Goal: Check status: Check status

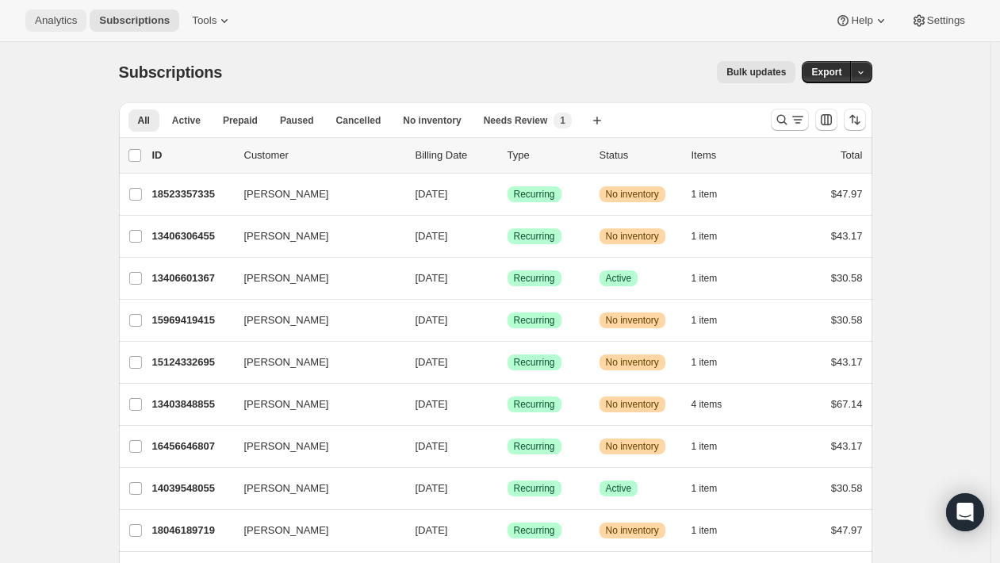
click at [48, 25] on span "Analytics" at bounding box center [56, 20] width 42 height 13
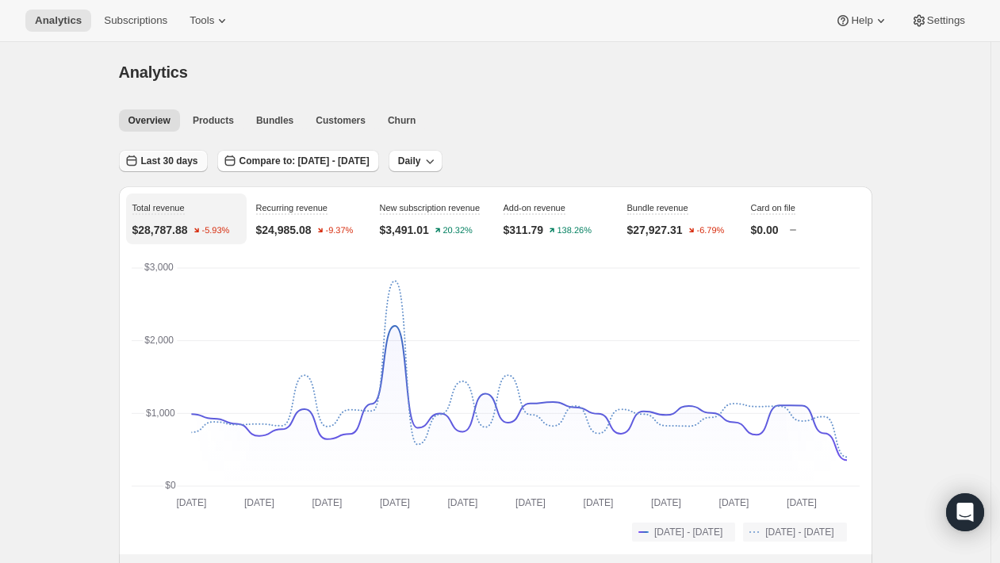
click at [183, 155] on button "Last 30 days" at bounding box center [163, 161] width 89 height 22
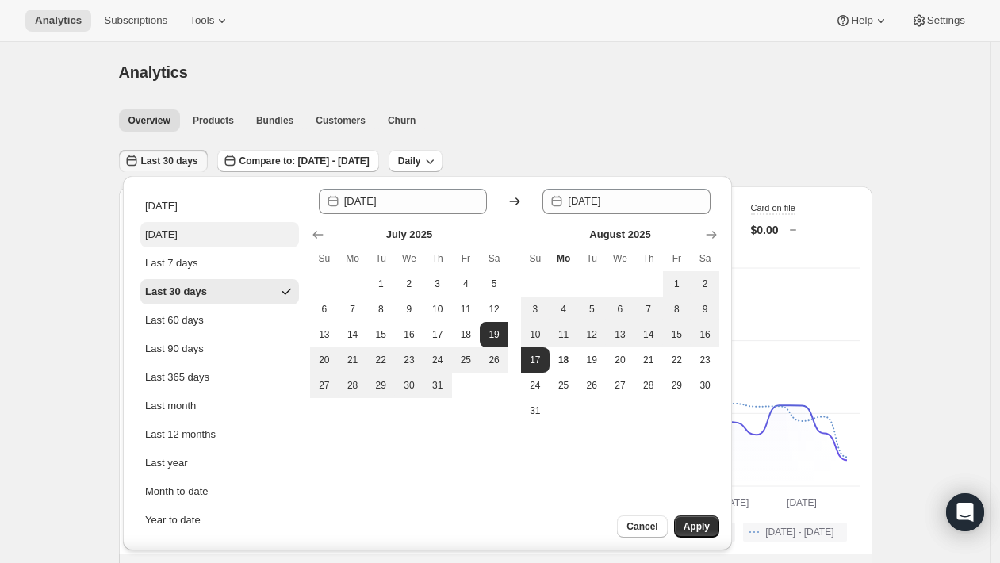
click at [182, 243] on button "[DATE]" at bounding box center [219, 234] width 159 height 25
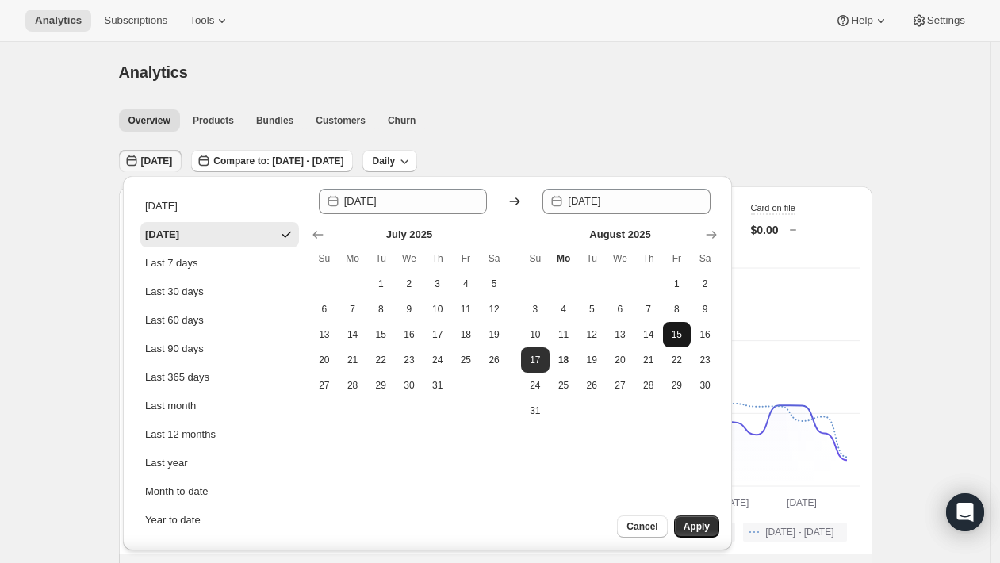
click at [676, 330] on span "15" at bounding box center [677, 334] width 16 height 13
type input "[DATE]"
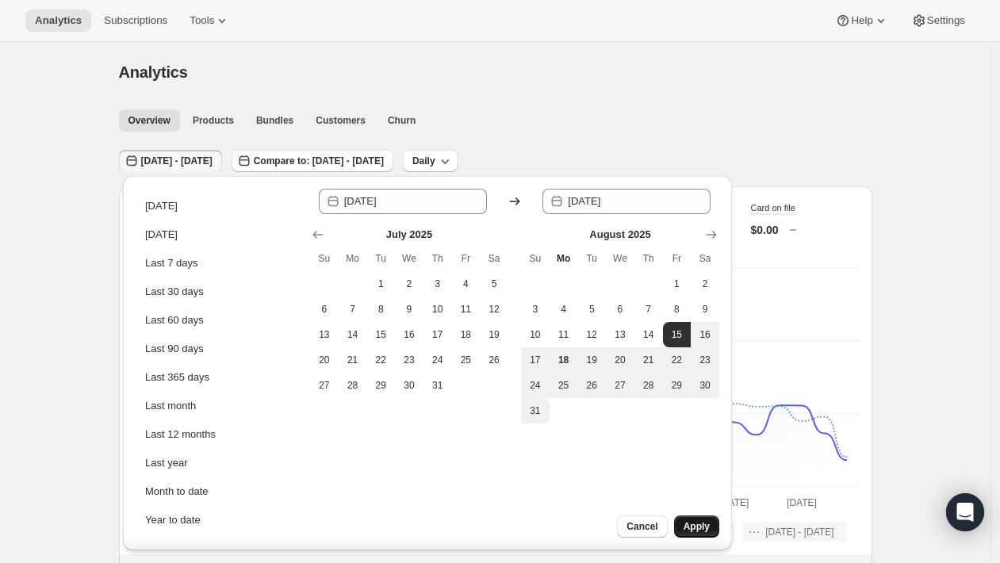
click at [691, 529] on span "Apply" at bounding box center [696, 526] width 26 height 13
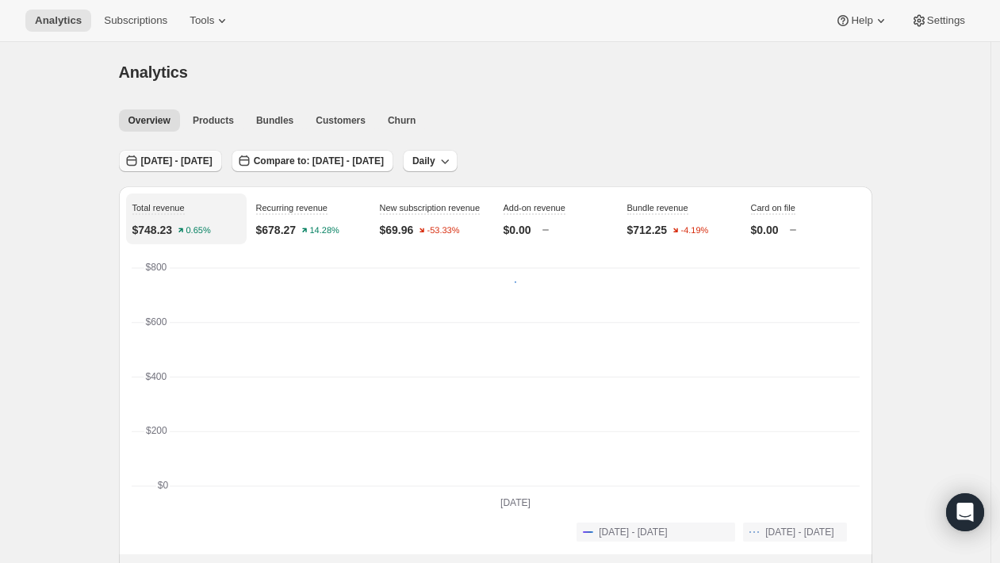
click at [212, 162] on span "[DATE] - [DATE]" at bounding box center [176, 161] width 71 height 13
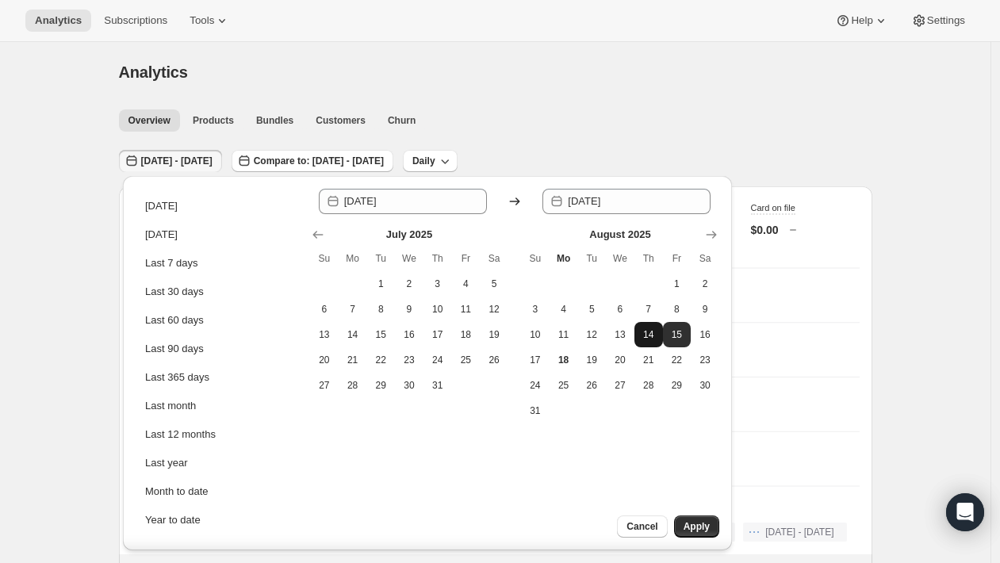
click at [644, 336] on span "14" at bounding box center [649, 334] width 16 height 13
type input "[DATE]"
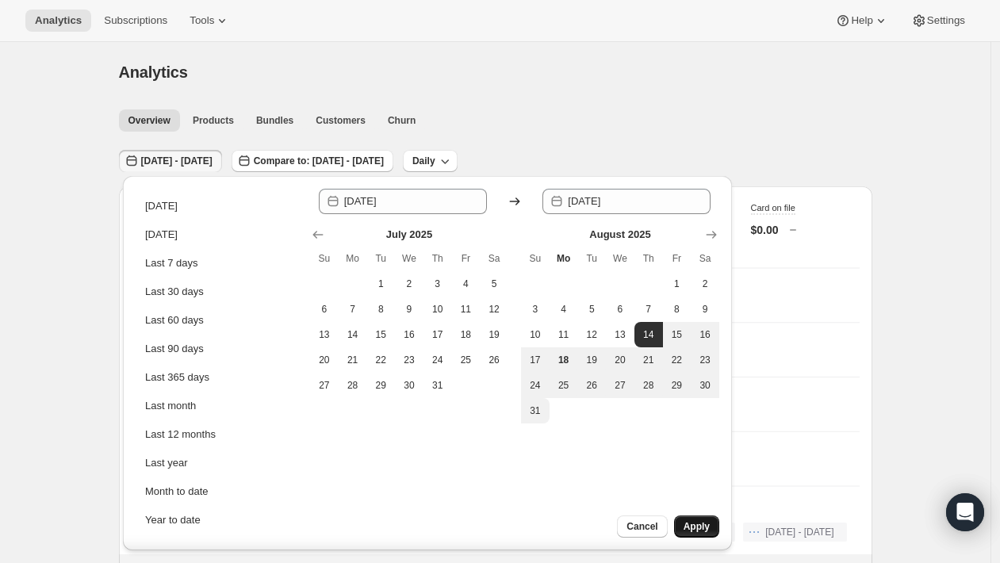
click at [696, 524] on span "Apply" at bounding box center [696, 526] width 26 height 13
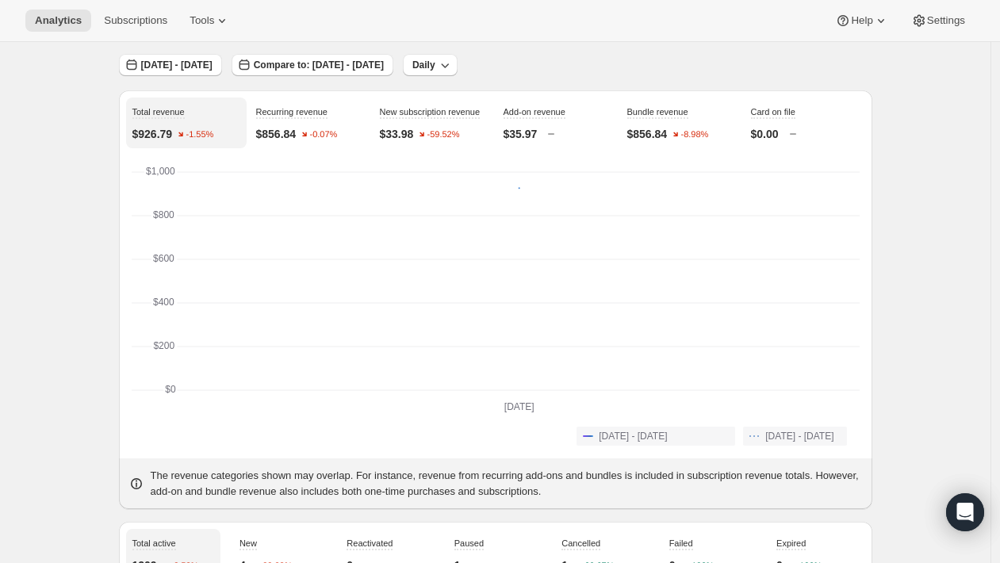
scroll to position [51, 0]
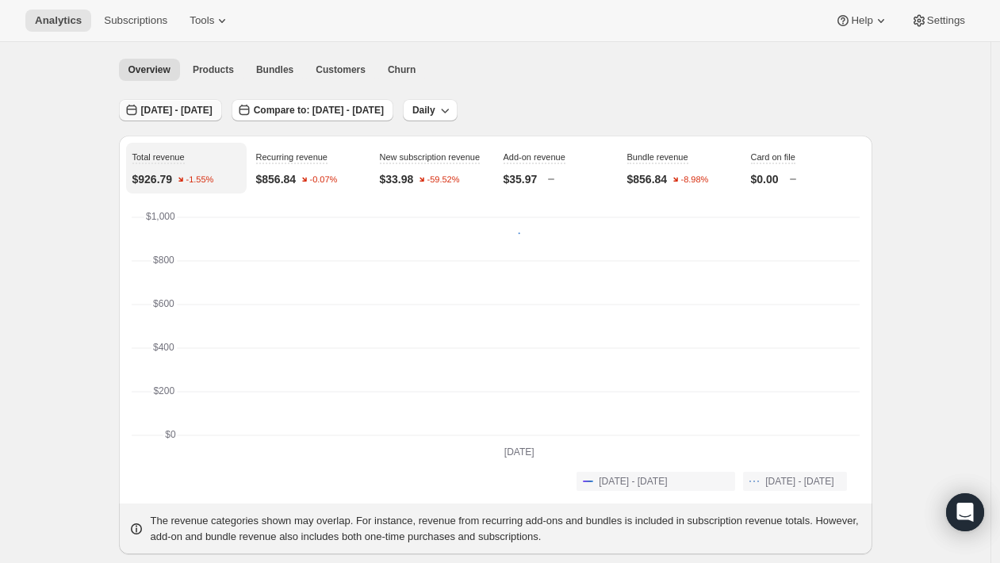
click at [212, 110] on span "[DATE] - [DATE]" at bounding box center [176, 110] width 71 height 13
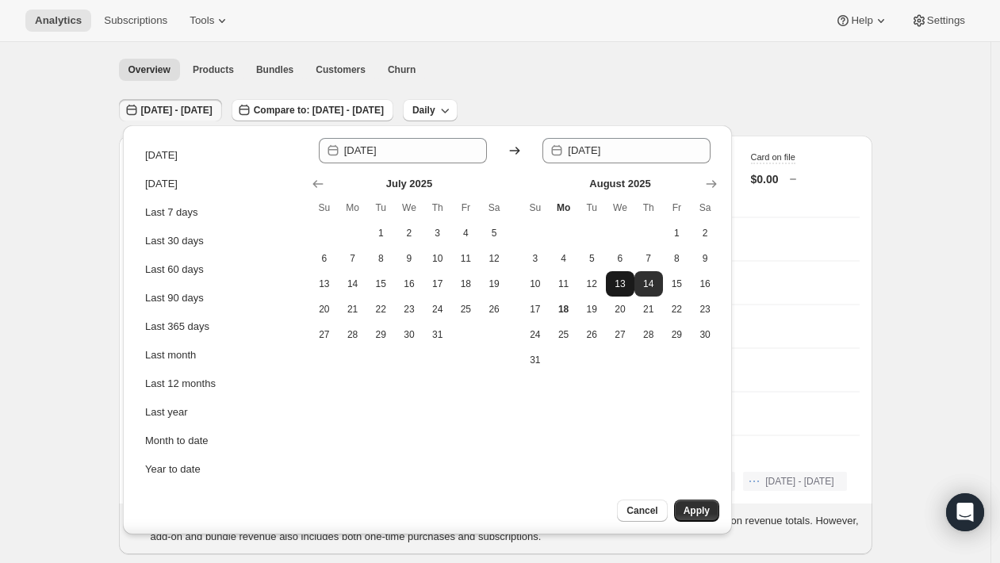
click at [618, 292] on button "13" at bounding box center [620, 283] width 29 height 25
type input "[DATE]"
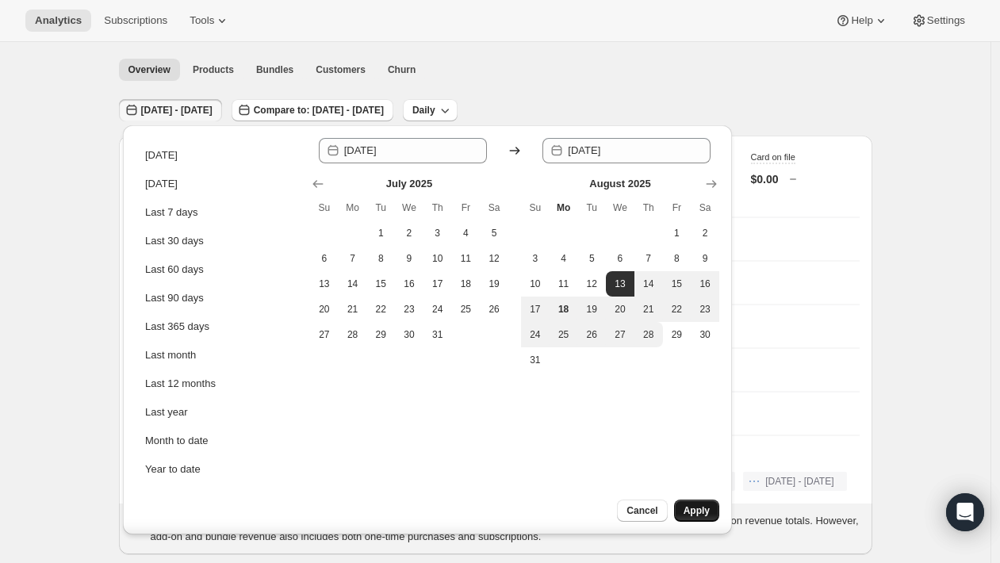
click at [693, 507] on span "Apply" at bounding box center [696, 510] width 26 height 13
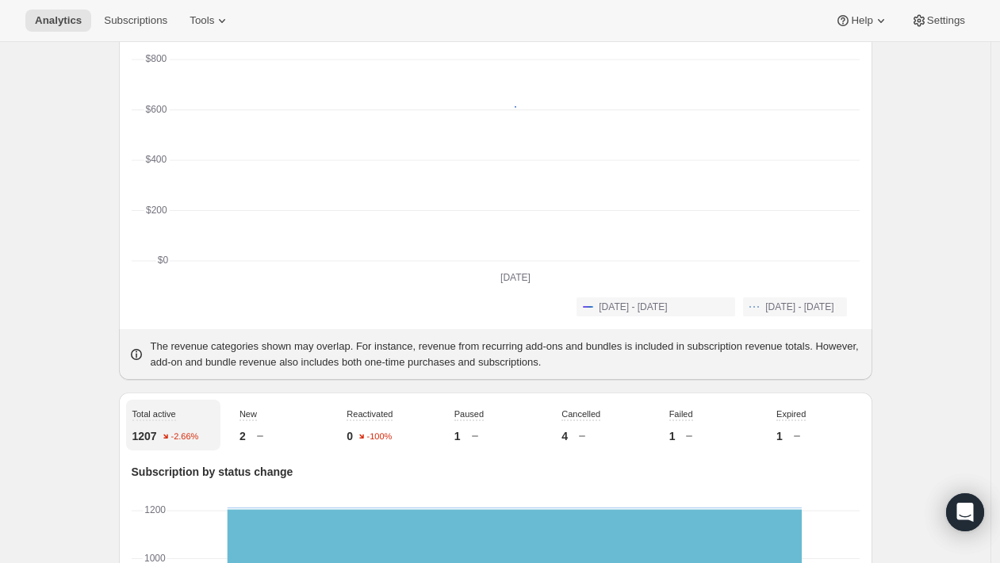
scroll to position [0, 0]
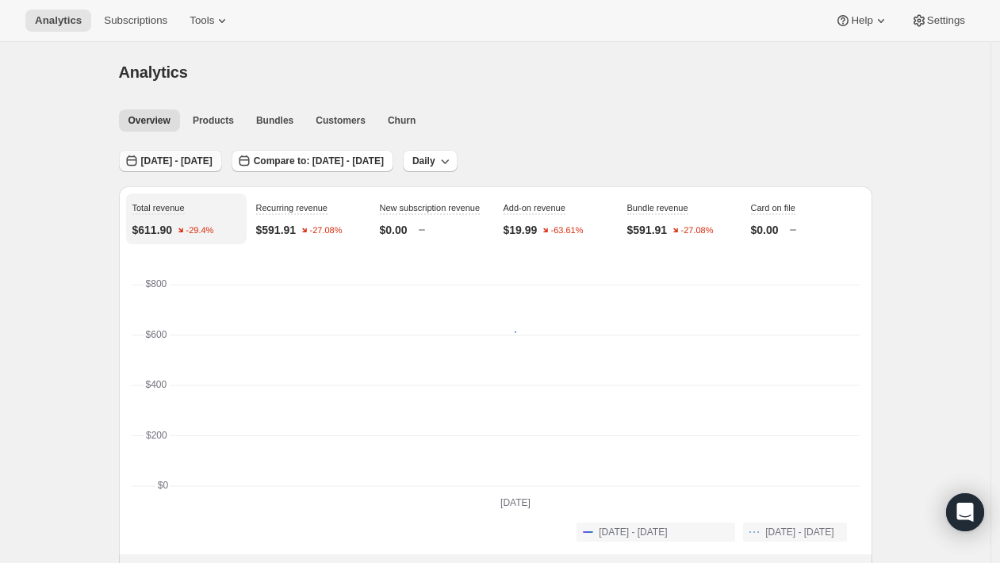
click at [190, 162] on span "[DATE] - [DATE]" at bounding box center [176, 161] width 71 height 13
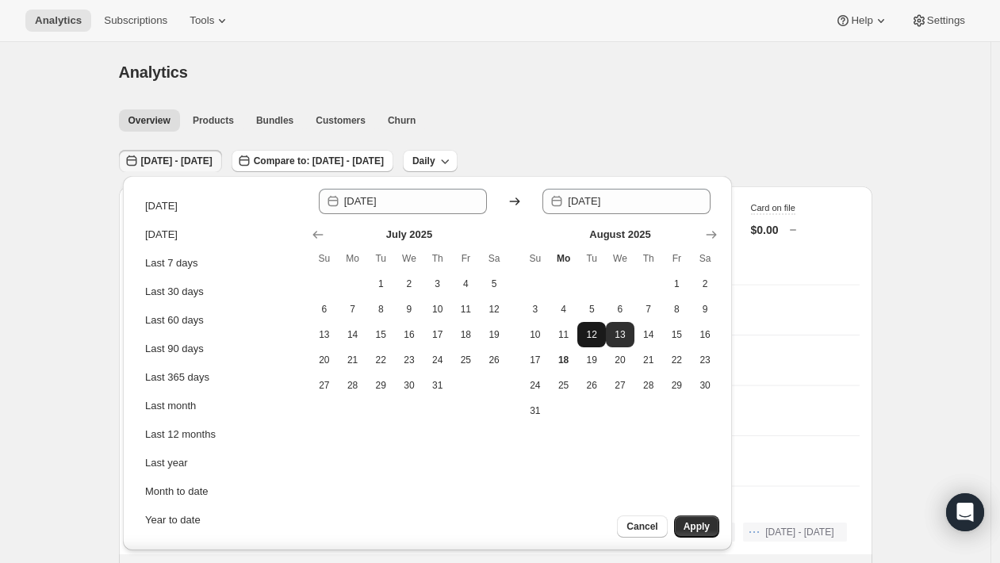
click at [579, 338] on button "12" at bounding box center [591, 334] width 29 height 25
type input "[DATE]"
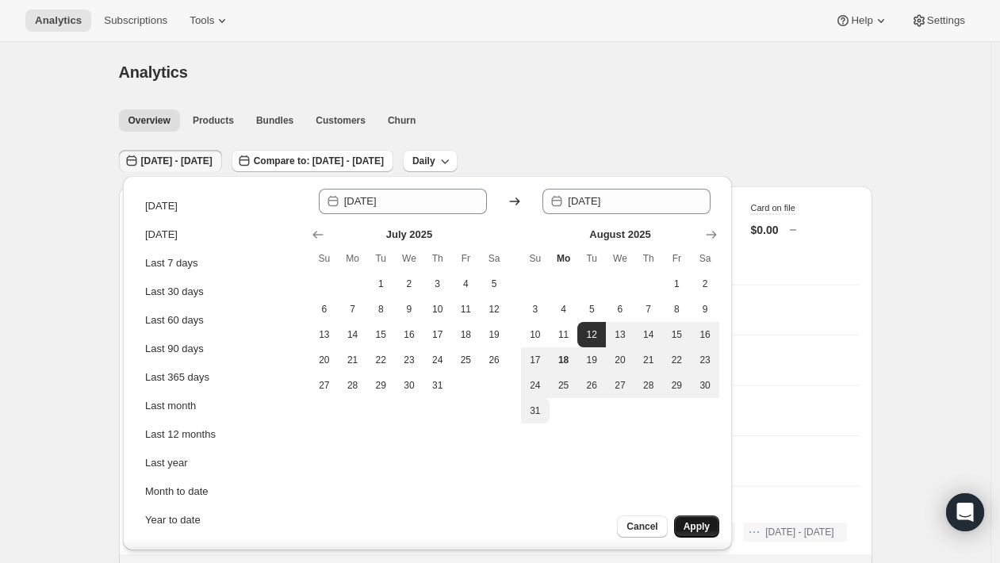
click at [696, 526] on span "Apply" at bounding box center [696, 526] width 26 height 13
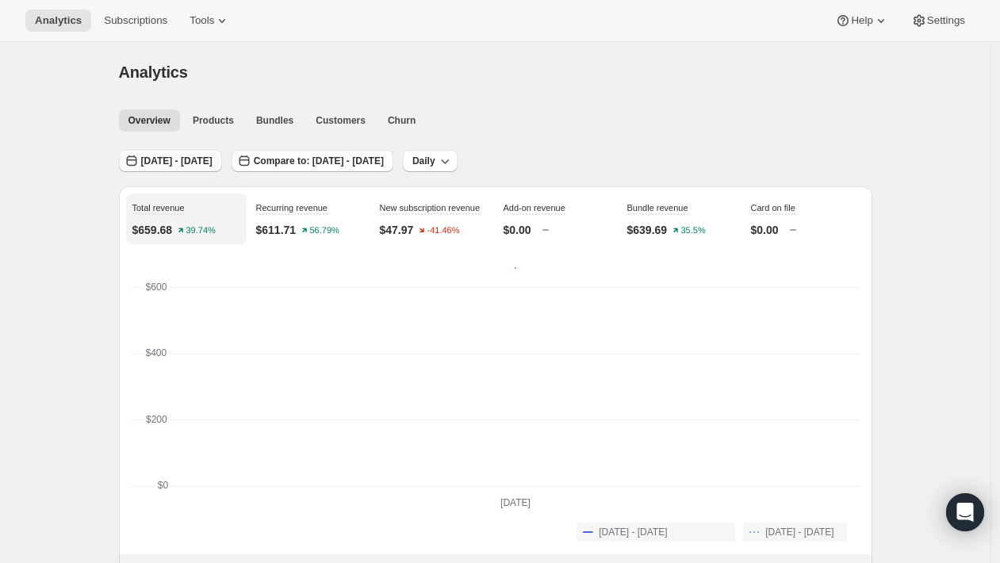
click at [181, 169] on button "[DATE] - [DATE]" at bounding box center [170, 161] width 103 height 22
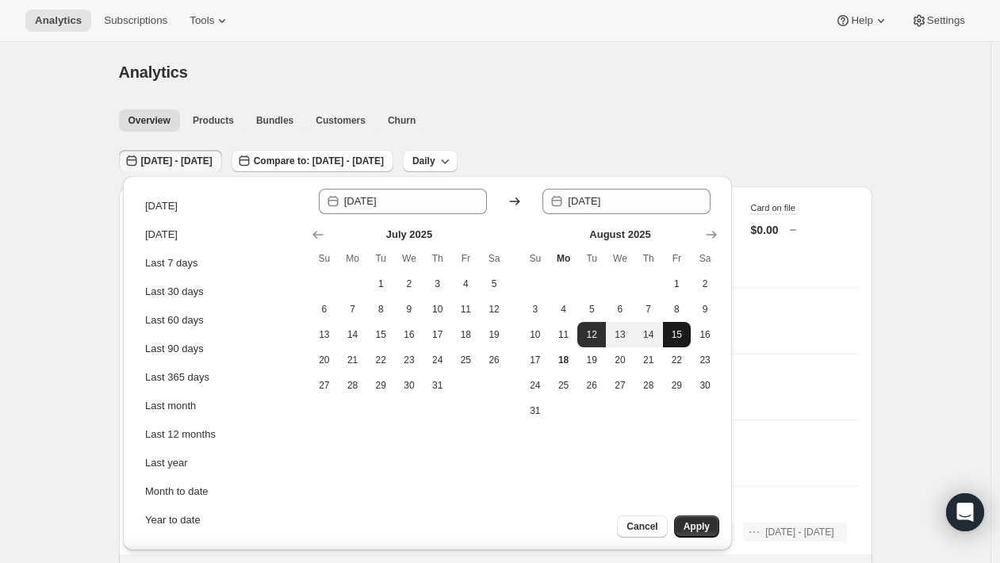
click at [675, 334] on span "15" at bounding box center [677, 334] width 16 height 13
type input "[DATE]"
click at [678, 336] on span "15" at bounding box center [677, 334] width 16 height 13
type input "[DATE]"
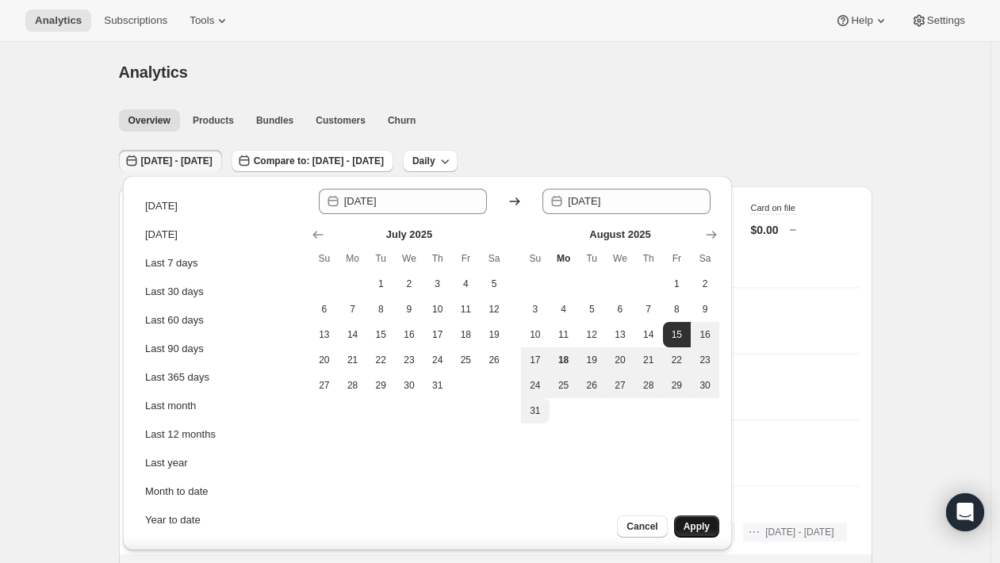
click at [695, 535] on button "Apply" at bounding box center [696, 526] width 45 height 22
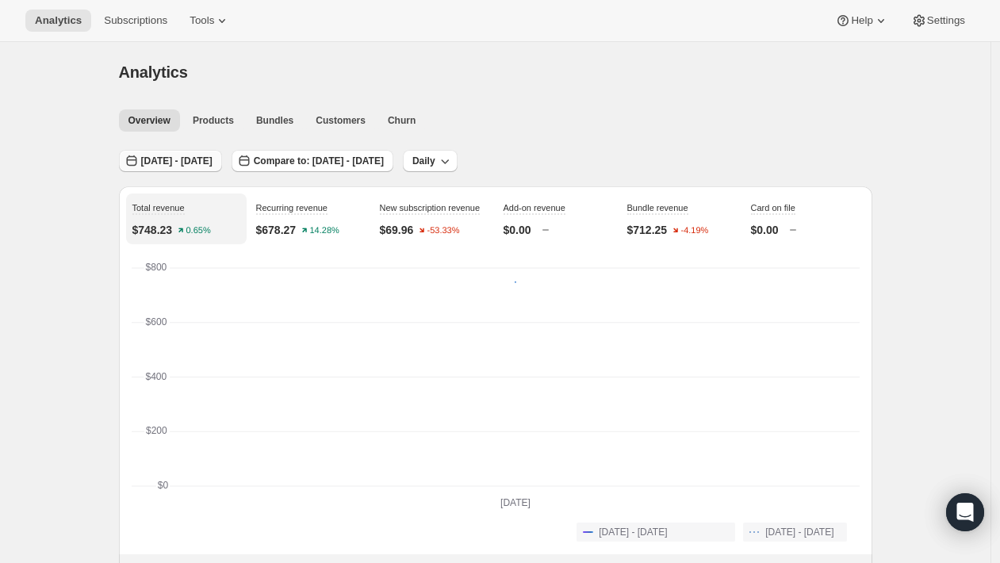
click at [212, 163] on span "[DATE] - [DATE]" at bounding box center [176, 161] width 71 height 13
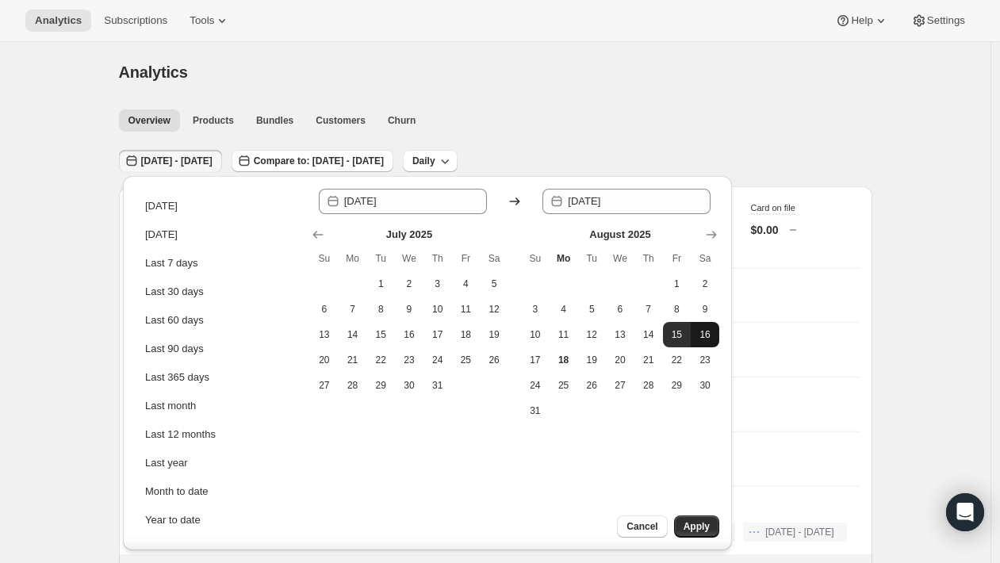
click at [697, 331] on span "16" at bounding box center [705, 334] width 16 height 13
type input "[DATE]"
click at [715, 335] on button "16" at bounding box center [705, 334] width 29 height 25
type input "[DATE]"
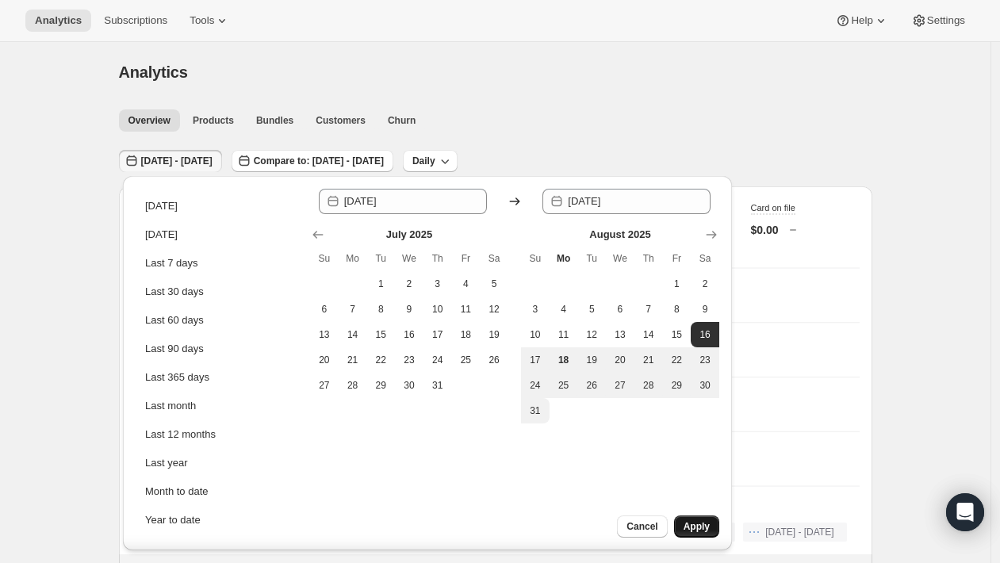
click at [701, 523] on span "Apply" at bounding box center [696, 526] width 26 height 13
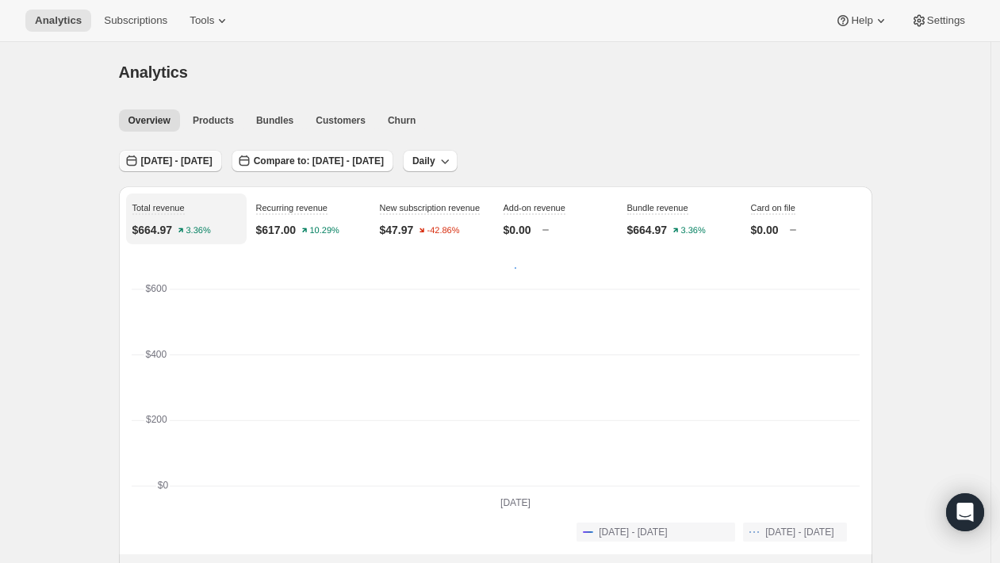
click at [184, 159] on span "[DATE] - [DATE]" at bounding box center [176, 161] width 71 height 13
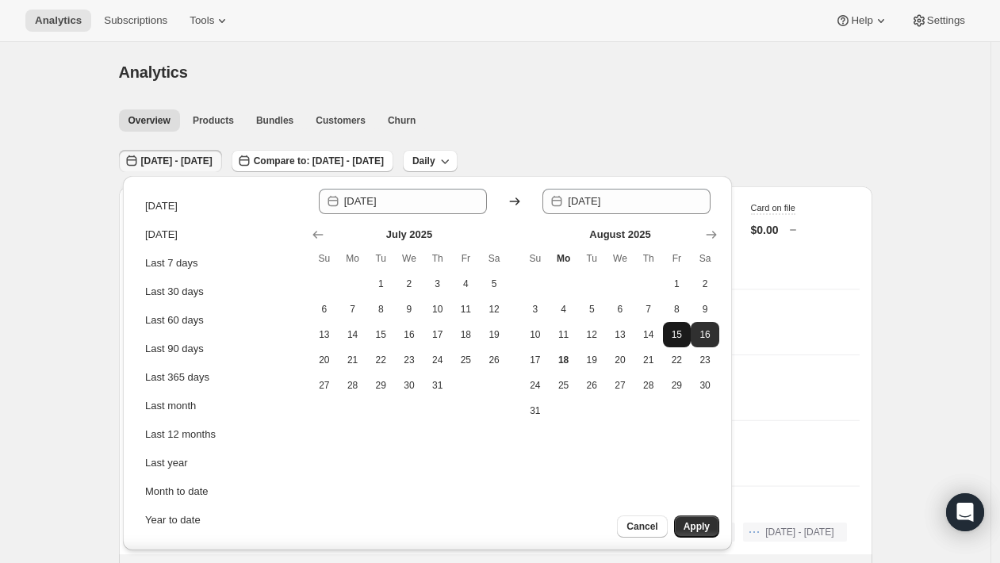
click at [676, 338] on span "15" at bounding box center [677, 334] width 16 height 13
type input "[DATE]"
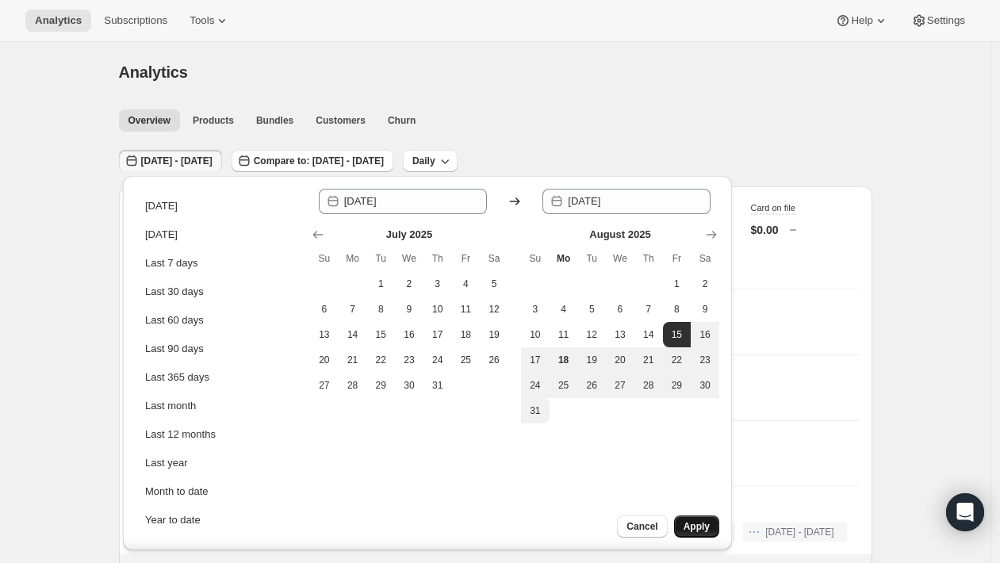
click at [691, 523] on span "Apply" at bounding box center [696, 526] width 26 height 13
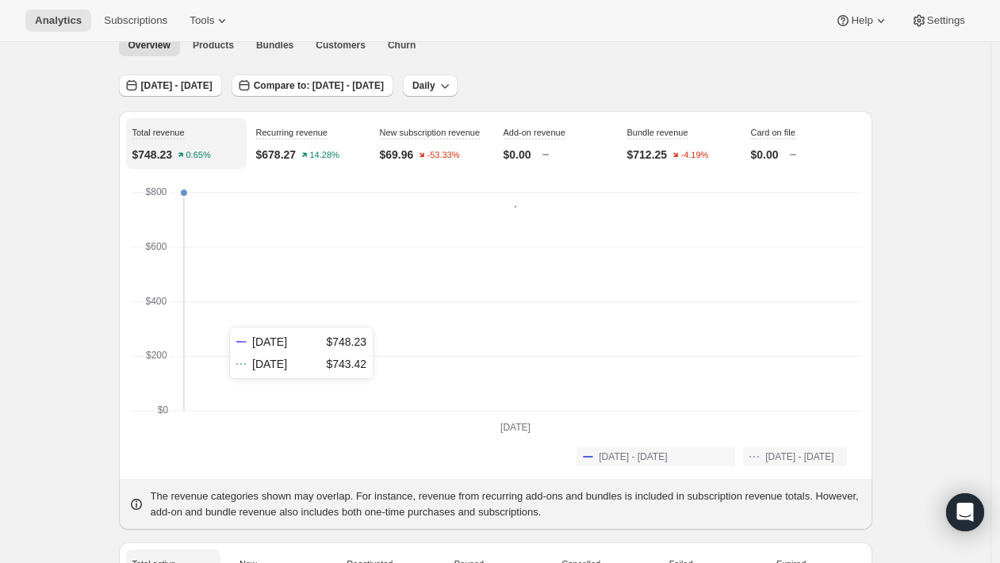
scroll to position [27, 0]
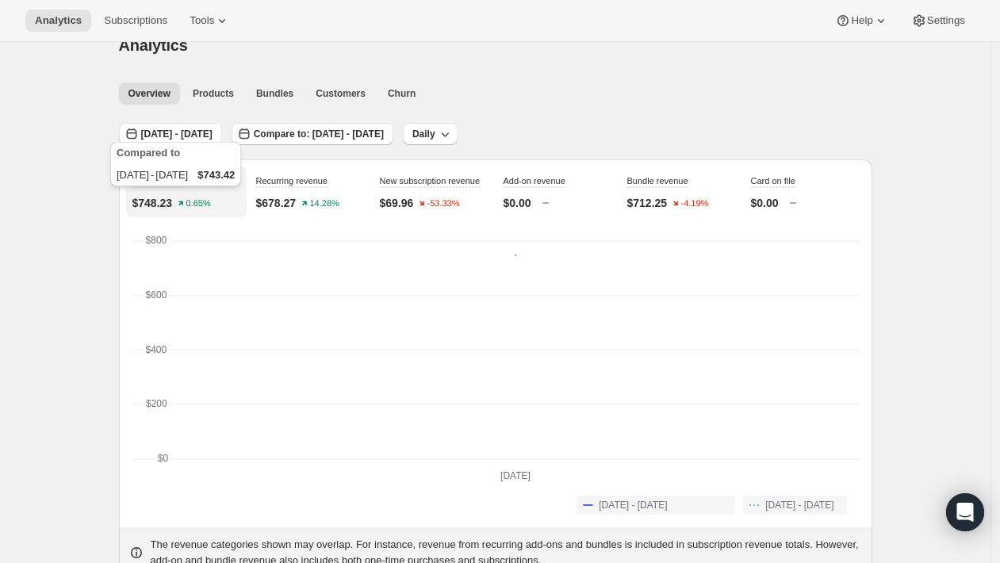
click at [218, 141] on div "Compared to [DATE] - [DATE] $743.42" at bounding box center [175, 167] width 137 height 57
click at [212, 128] on span "[DATE] - [DATE]" at bounding box center [176, 134] width 71 height 13
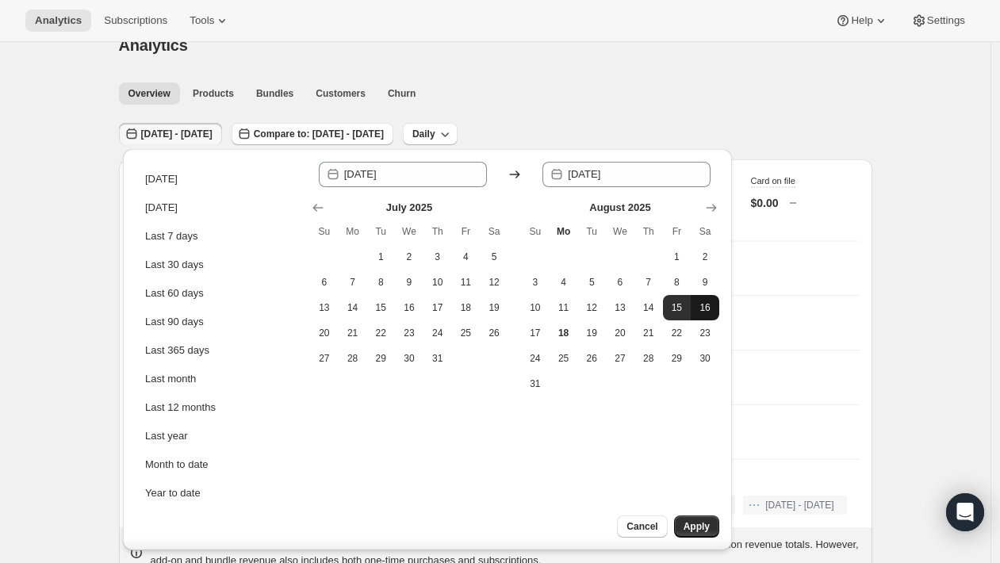
click at [696, 306] on button "16" at bounding box center [705, 307] width 29 height 25
type input "[DATE]"
click at [706, 307] on span "16" at bounding box center [705, 307] width 16 height 13
type input "[DATE]"
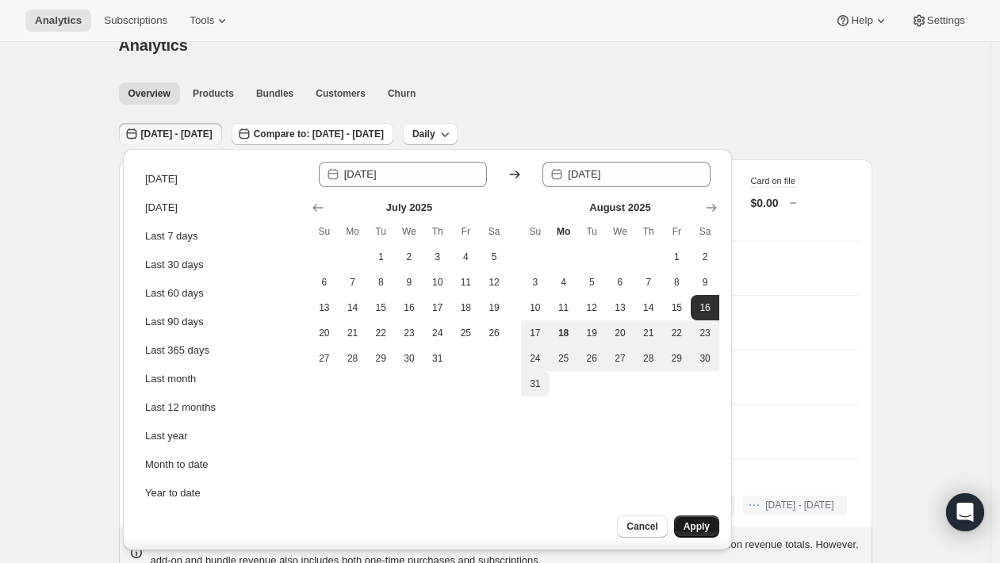
click at [699, 522] on span "Apply" at bounding box center [696, 526] width 26 height 13
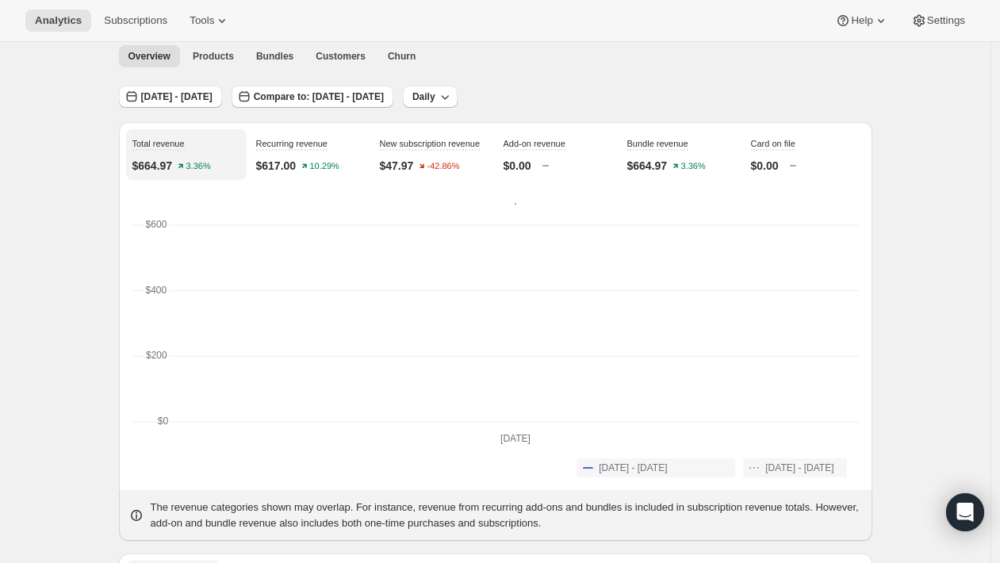
scroll to position [43, 0]
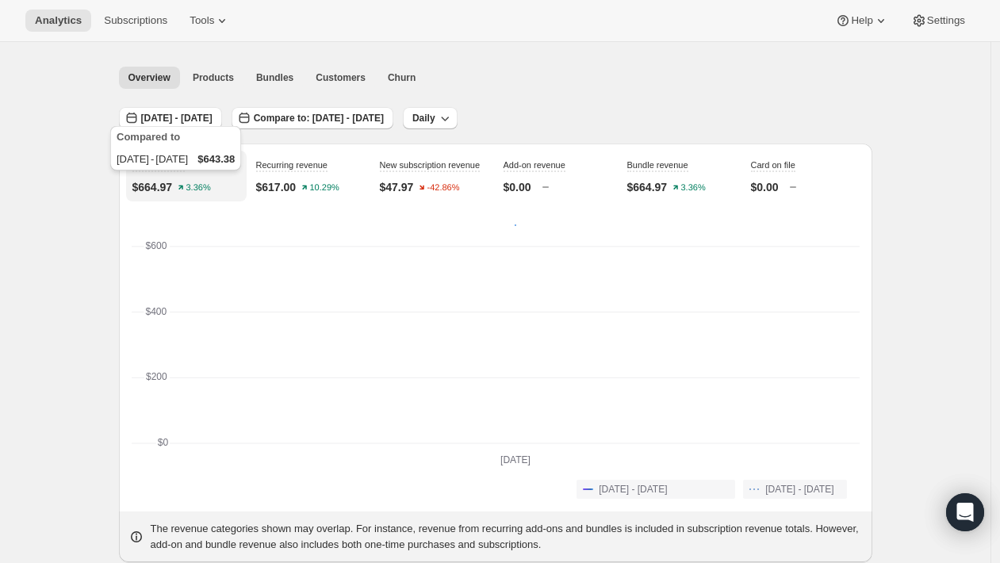
click at [240, 125] on div "Compared to [DATE] - [DATE] $643.38" at bounding box center [175, 151] width 137 height 57
click at [222, 109] on button "[DATE] - [DATE]" at bounding box center [170, 118] width 103 height 22
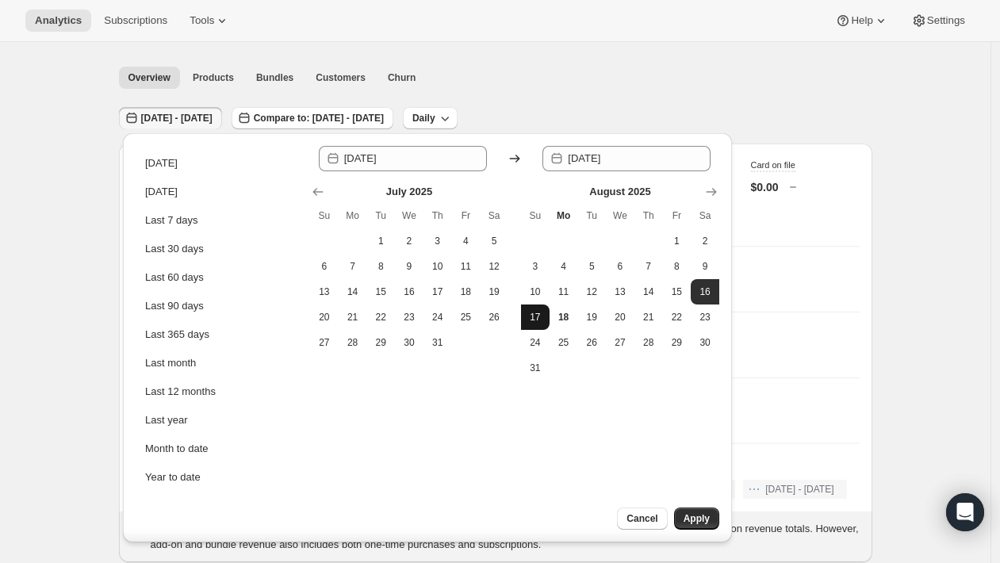
click at [533, 318] on span "17" at bounding box center [535, 317] width 16 height 13
type input "[DATE]"
click at [533, 318] on span "17" at bounding box center [535, 317] width 16 height 13
type input "[DATE]"
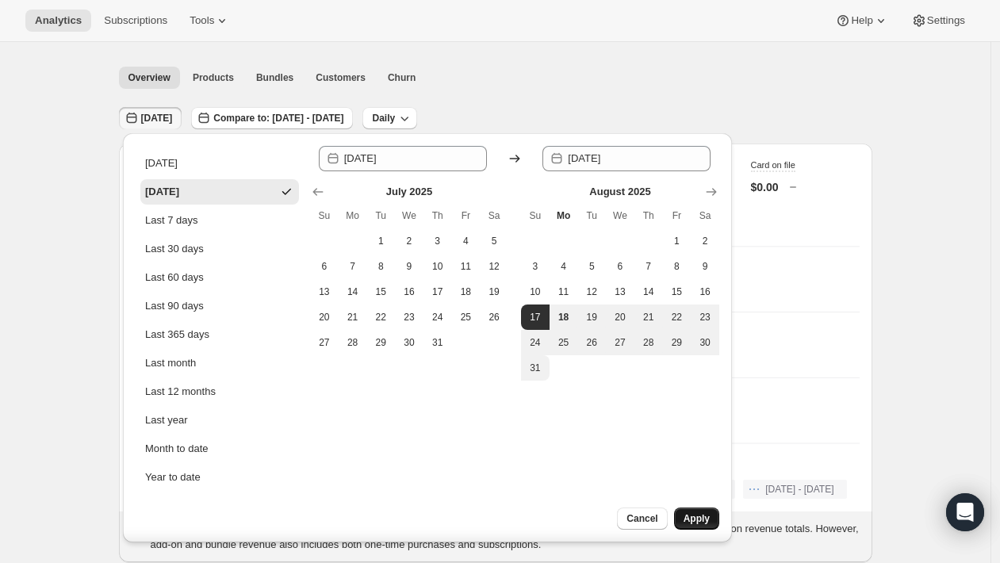
click at [703, 515] on span "Apply" at bounding box center [696, 518] width 26 height 13
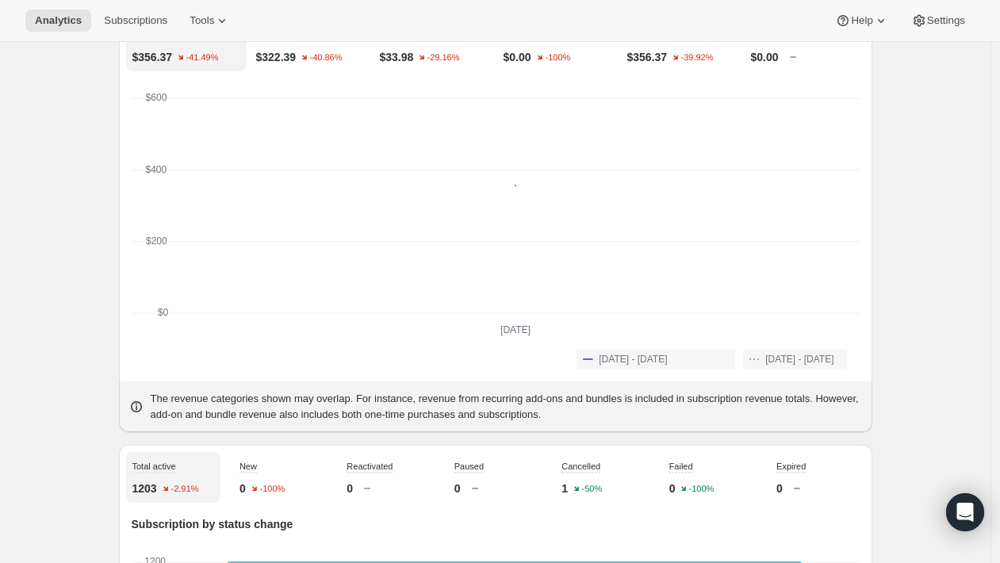
scroll to position [17, 0]
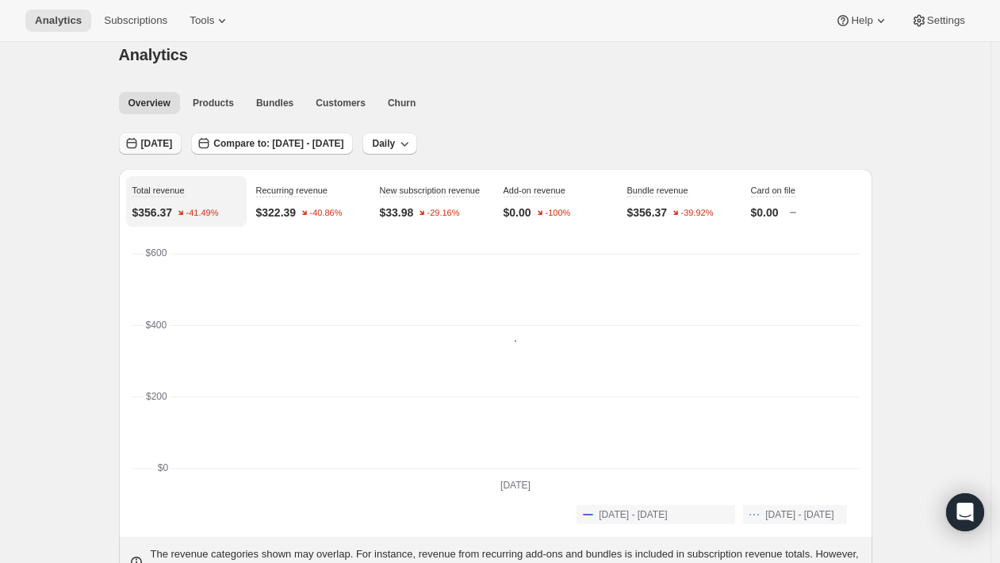
click at [173, 147] on span "[DATE]" at bounding box center [157, 143] width 32 height 13
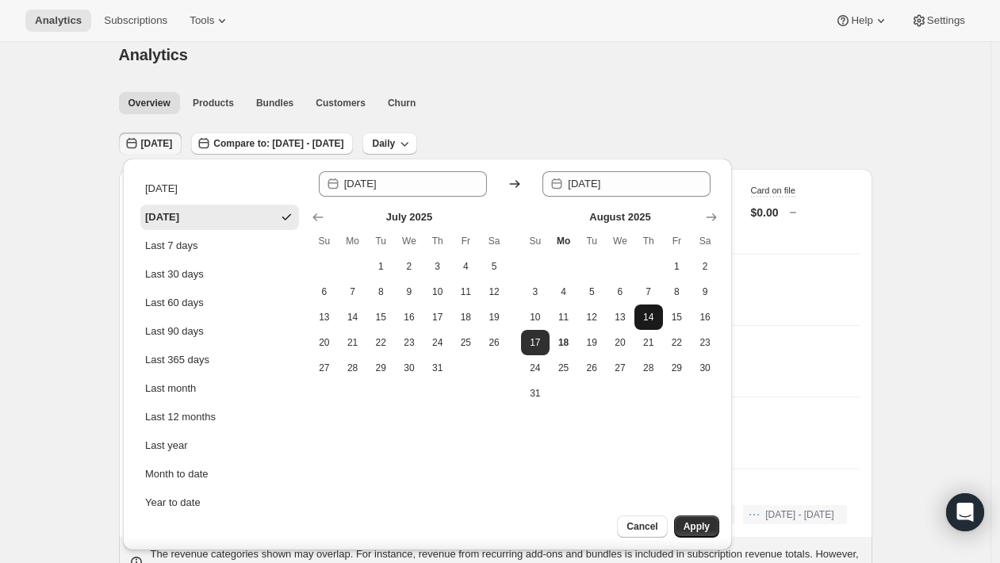
click at [648, 314] on span "14" at bounding box center [649, 317] width 16 height 13
type input "[DATE]"
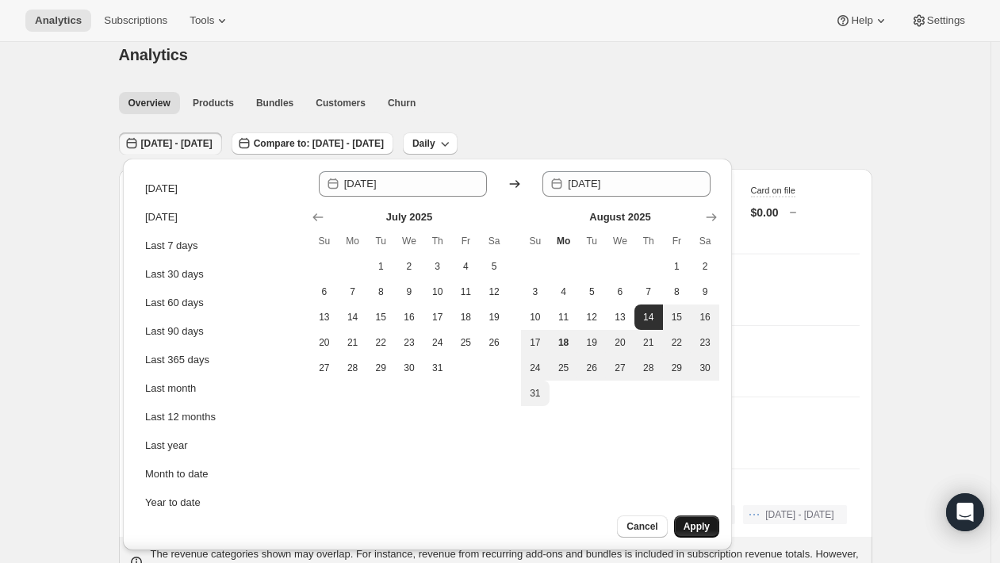
click at [698, 522] on span "Apply" at bounding box center [696, 526] width 26 height 13
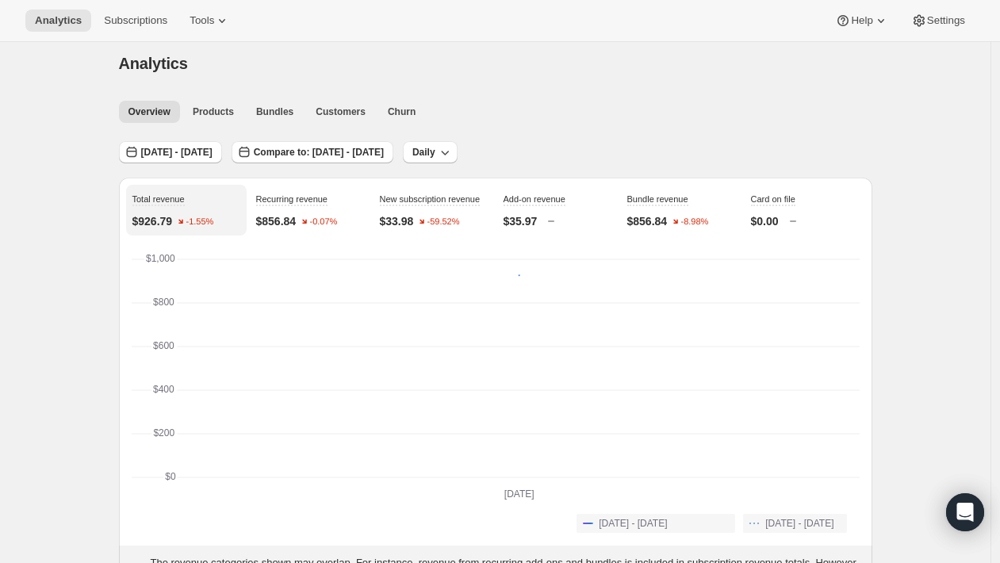
scroll to position [0, 0]
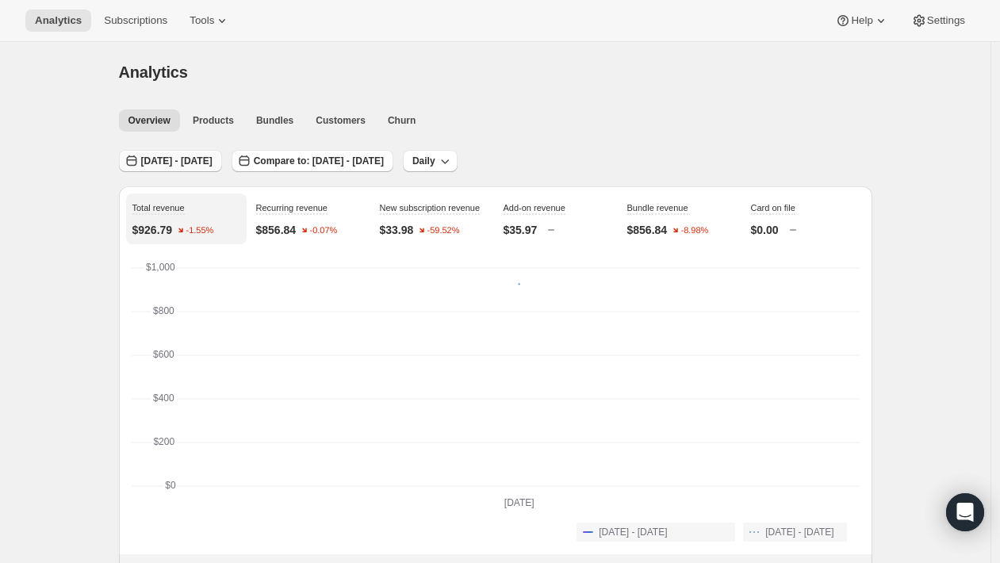
click at [222, 169] on button "[DATE] - [DATE]" at bounding box center [170, 161] width 103 height 22
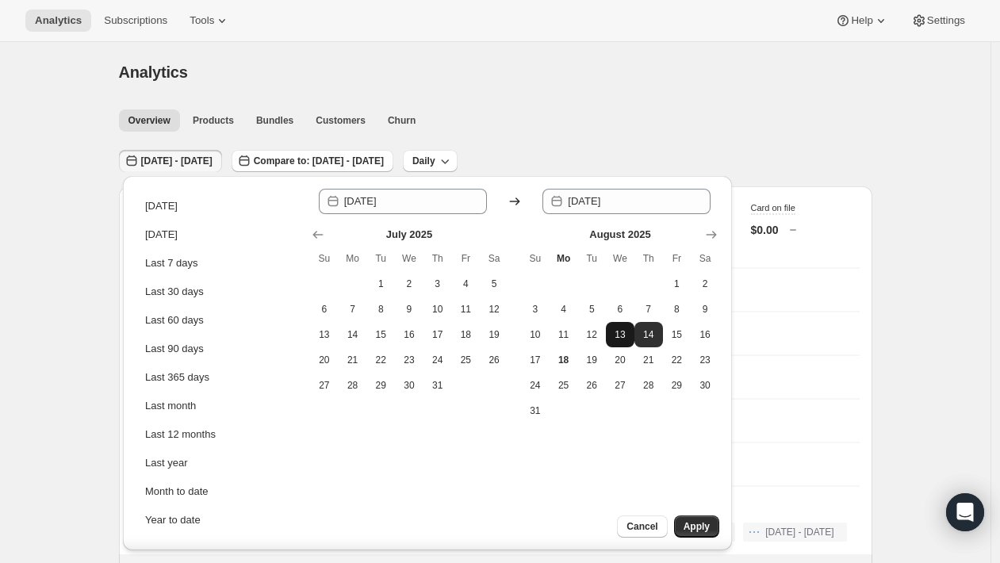
click at [628, 336] on button "13" at bounding box center [620, 334] width 29 height 25
type input "[DATE]"
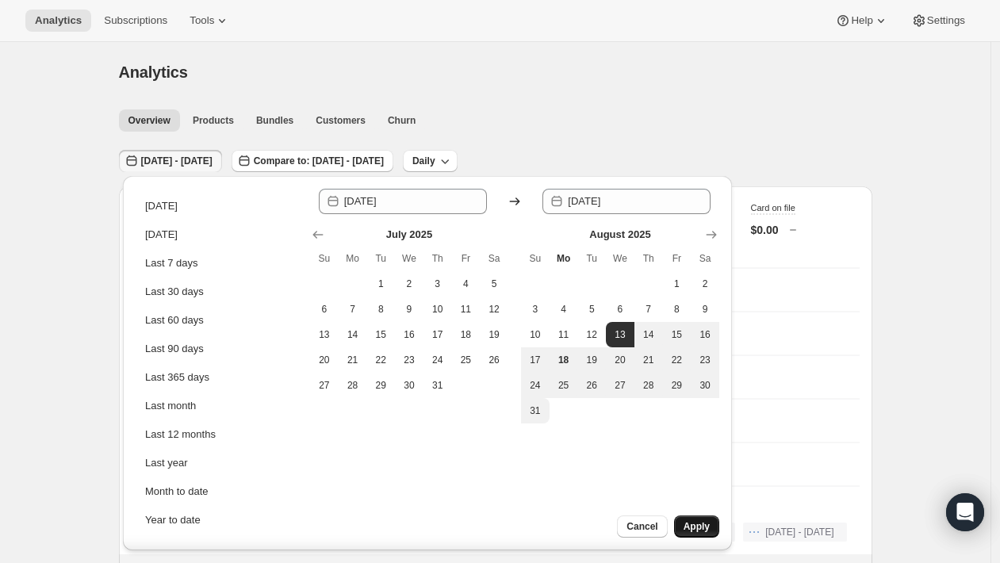
click at [699, 528] on span "Apply" at bounding box center [696, 526] width 26 height 13
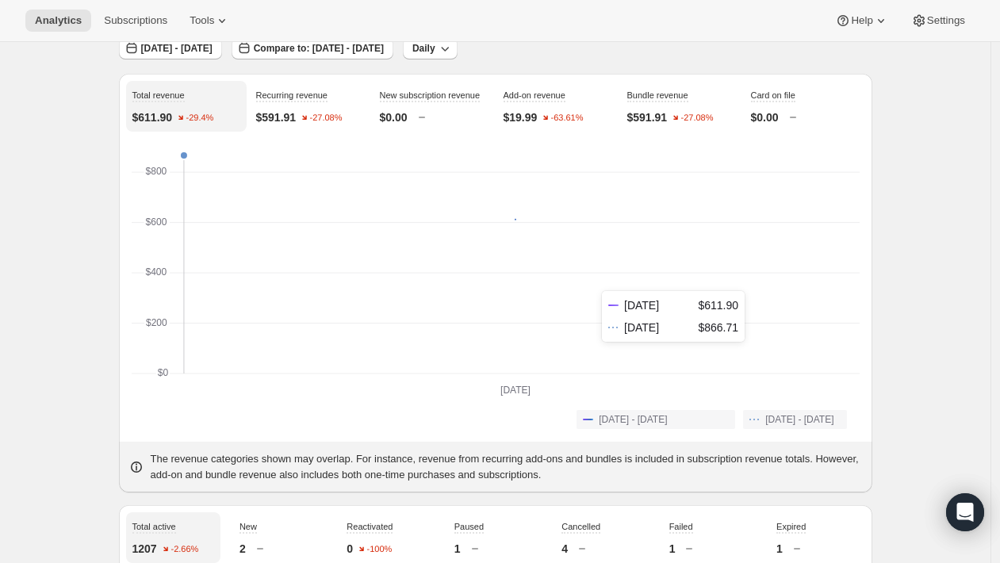
scroll to position [46, 0]
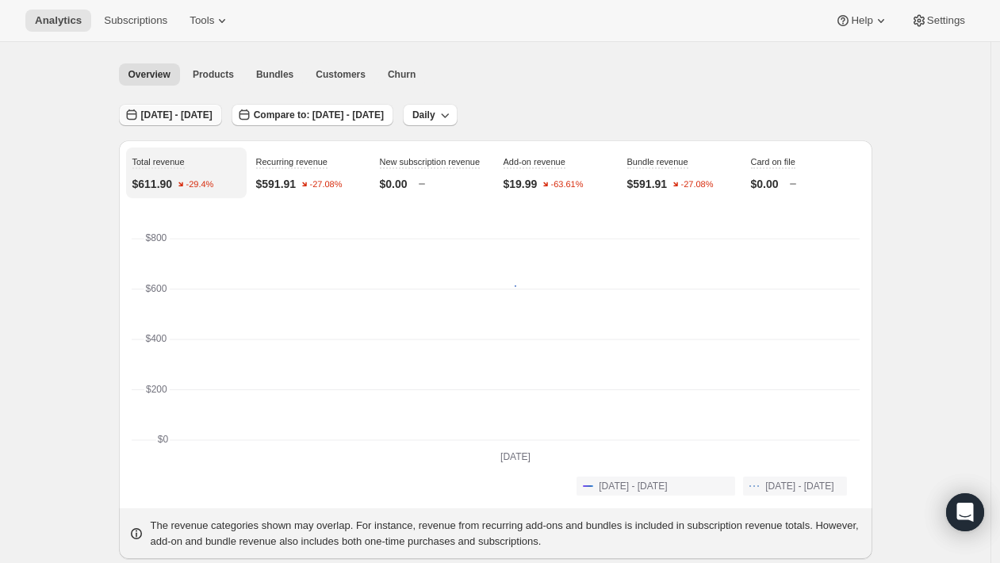
click at [212, 117] on span "[DATE] - [DATE]" at bounding box center [176, 115] width 71 height 13
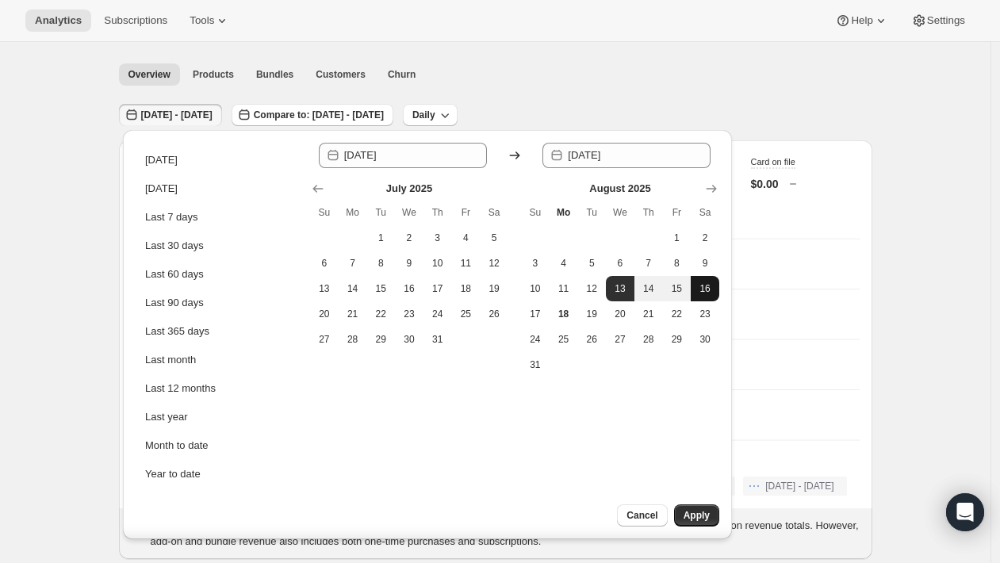
click at [704, 293] on span "16" at bounding box center [705, 288] width 16 height 13
type input "[DATE]"
click at [706, 292] on span "16" at bounding box center [705, 288] width 16 height 13
type input "[DATE]"
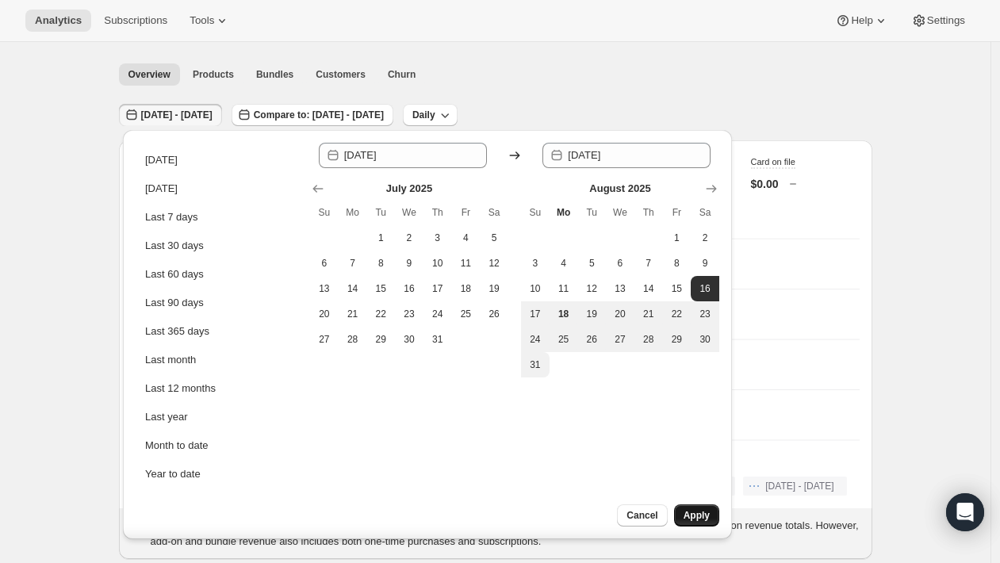
click at [690, 517] on span "Apply" at bounding box center [696, 515] width 26 height 13
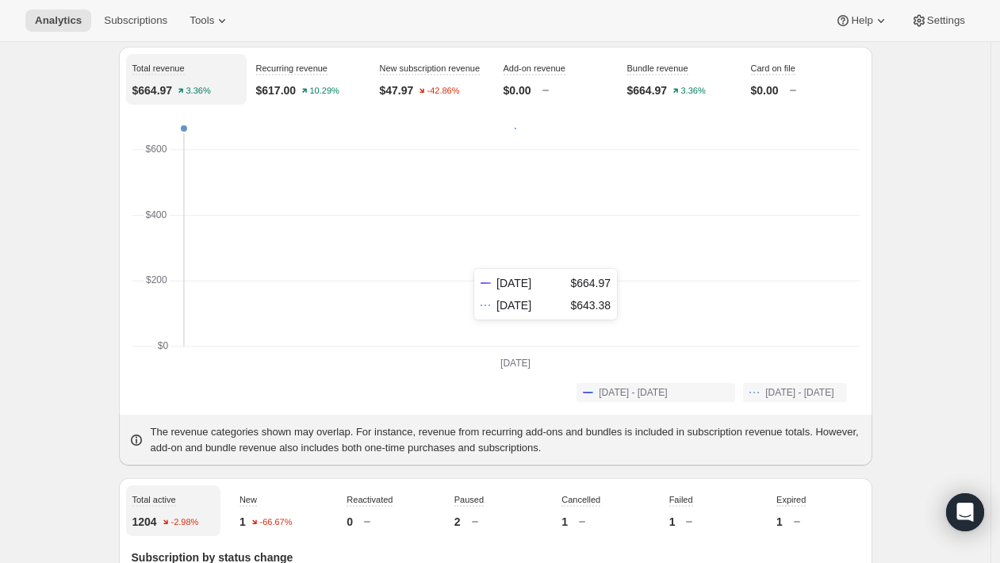
scroll to position [0, 0]
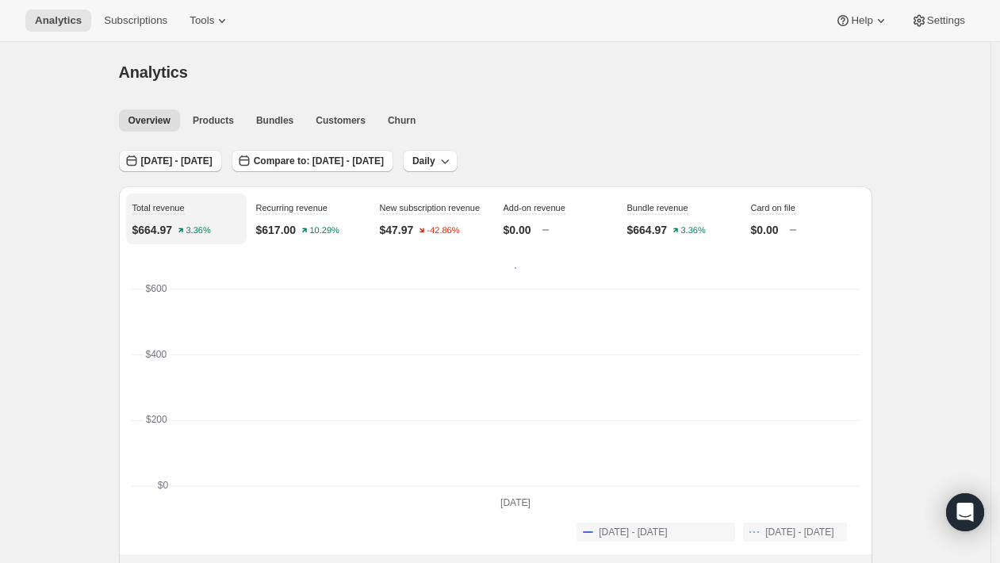
click at [198, 165] on span "[DATE] - [DATE]" at bounding box center [176, 161] width 71 height 13
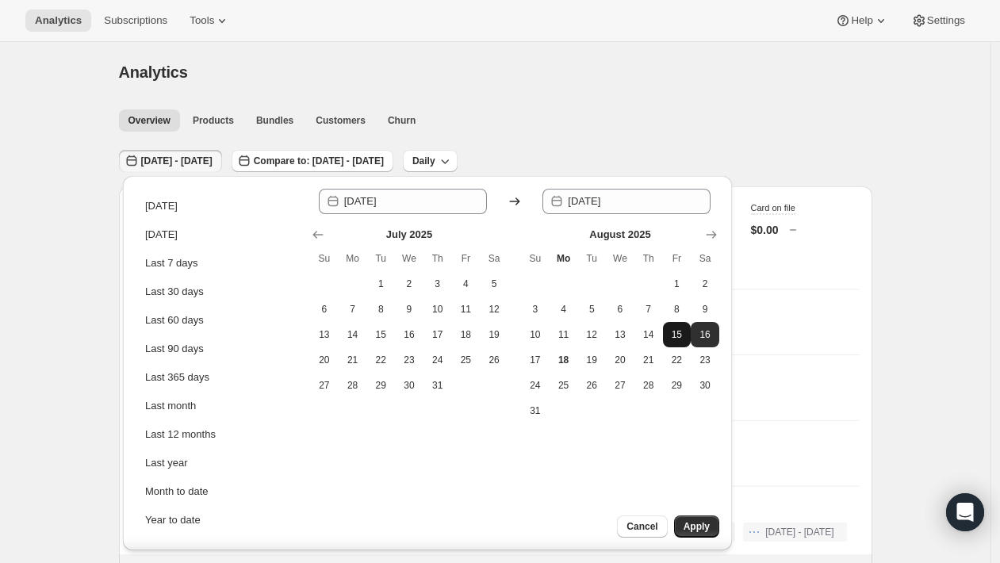
click at [670, 343] on button "15" at bounding box center [677, 334] width 29 height 25
type input "[DATE]"
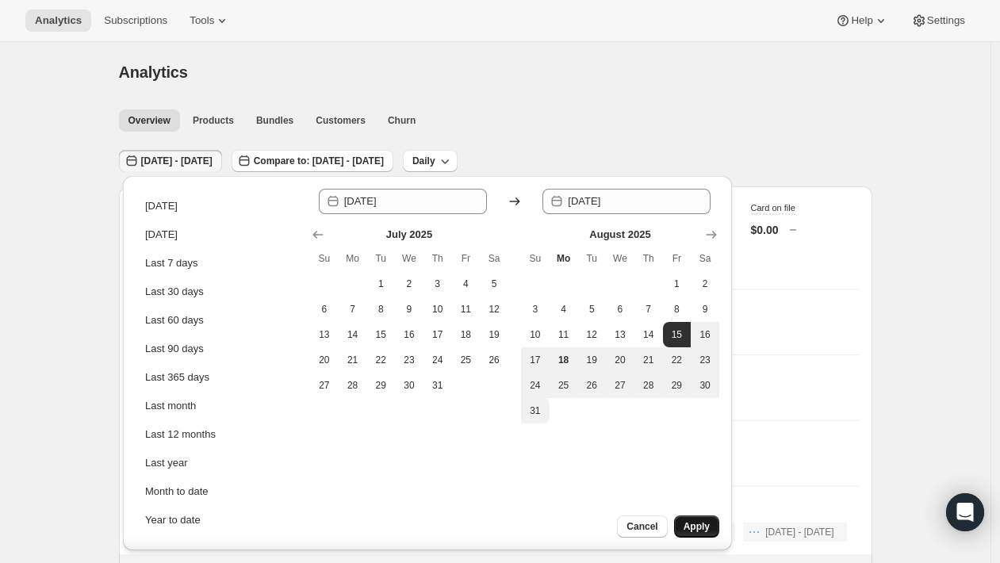
click at [695, 526] on span "Apply" at bounding box center [696, 526] width 26 height 13
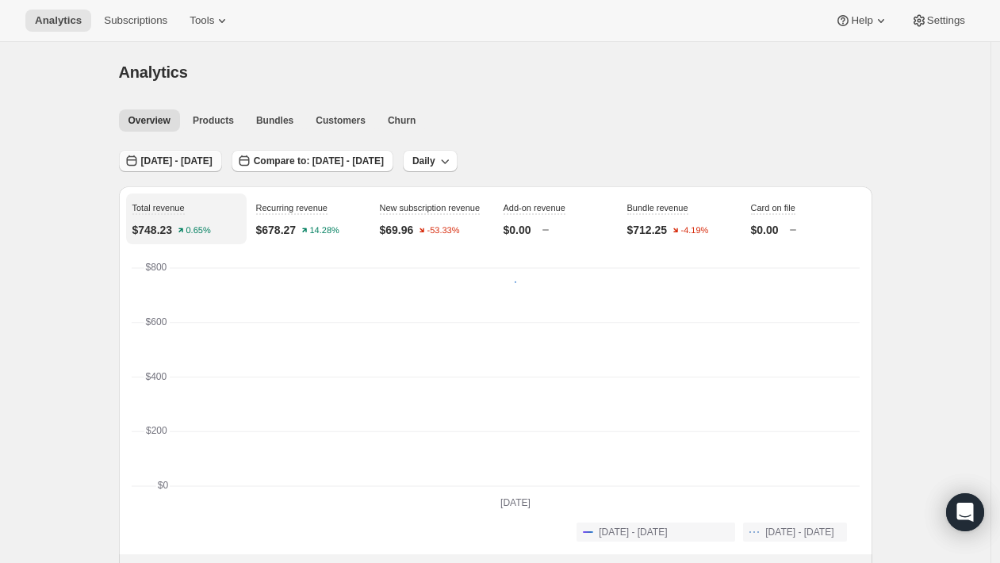
click at [212, 164] on span "[DATE] - [DATE]" at bounding box center [176, 161] width 71 height 13
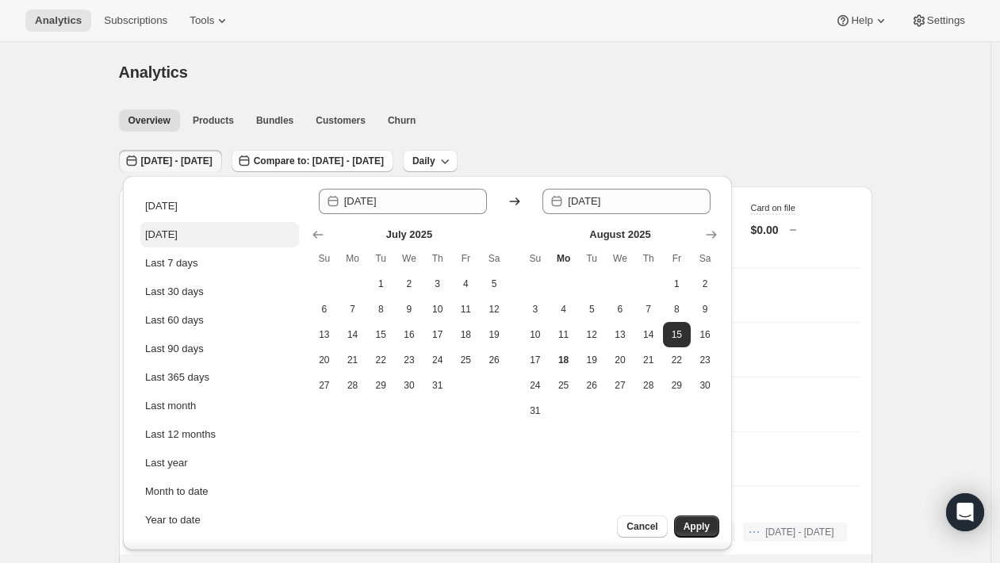
click at [212, 237] on button "[DATE]" at bounding box center [219, 234] width 159 height 25
type input "[DATE]"
click at [697, 530] on span "Apply" at bounding box center [696, 526] width 26 height 13
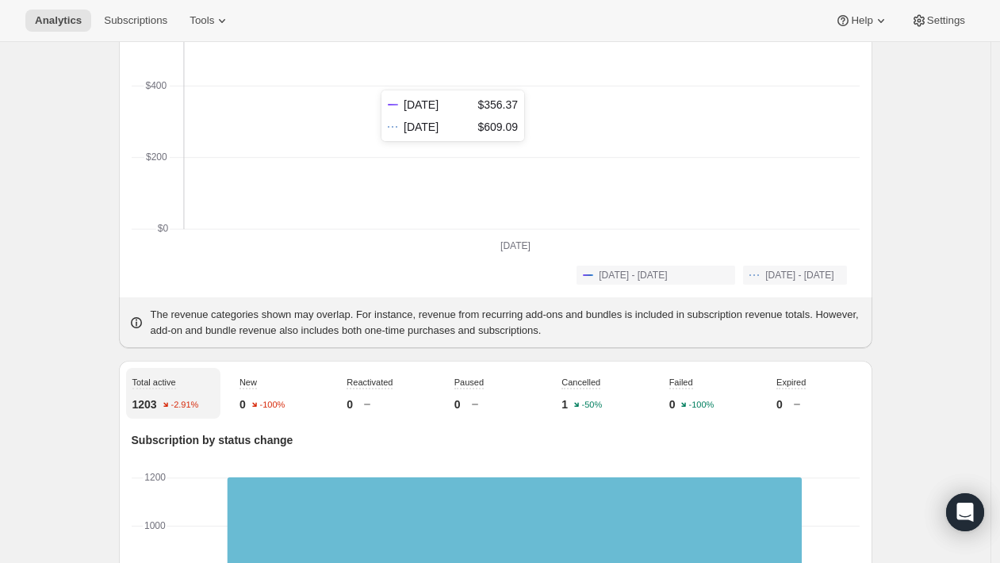
scroll to position [274, 0]
